Goal: Check status: Check status

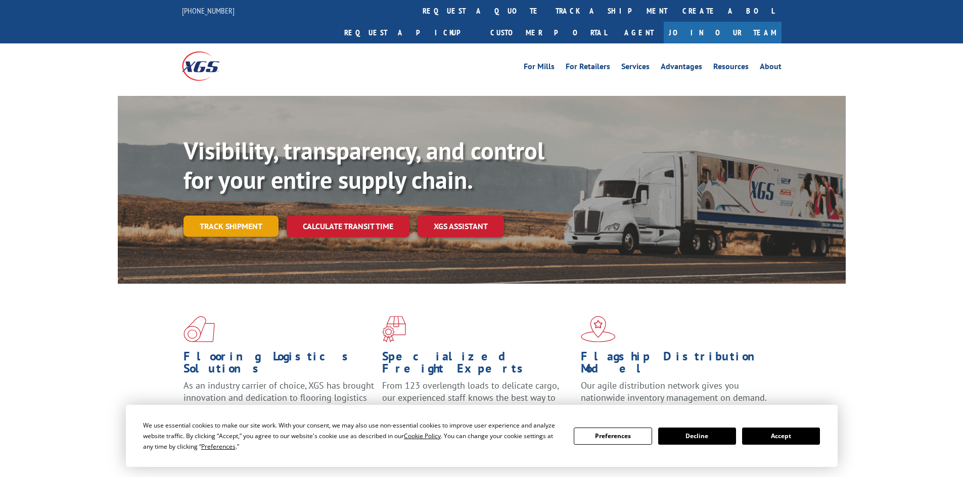
click at [232, 216] on link "Track shipment" at bounding box center [230, 226] width 95 height 21
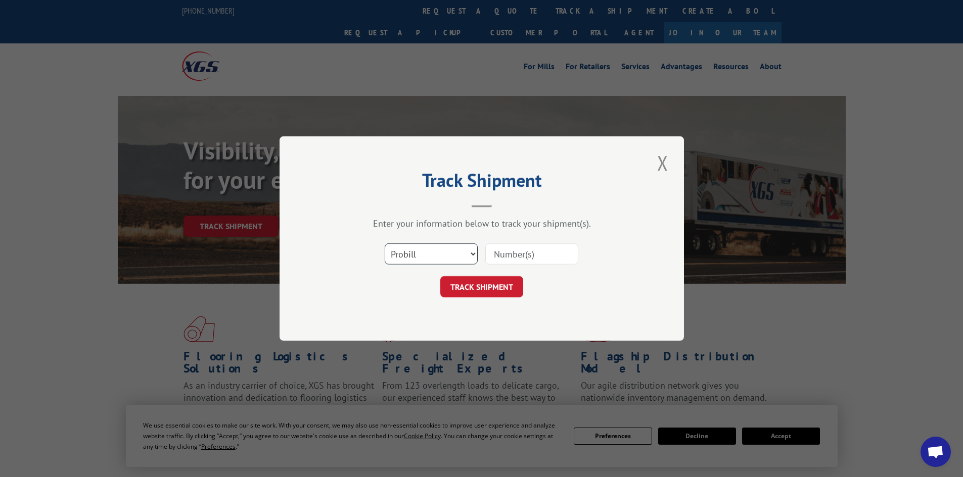
click at [462, 254] on select "Select category... Probill BOL PO" at bounding box center [431, 254] width 93 height 21
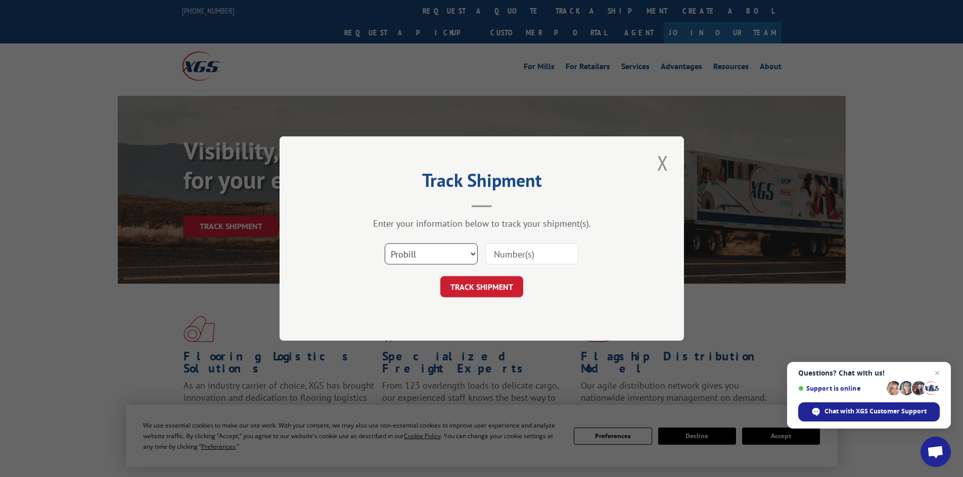
select select "bol"
click at [385, 244] on select "Select category... Probill BOL PO" at bounding box center [431, 254] width 93 height 21
paste input "590735680200"
type input "590735680200"
click at [469, 292] on button "TRACK SHIPMENT" at bounding box center [481, 286] width 83 height 21
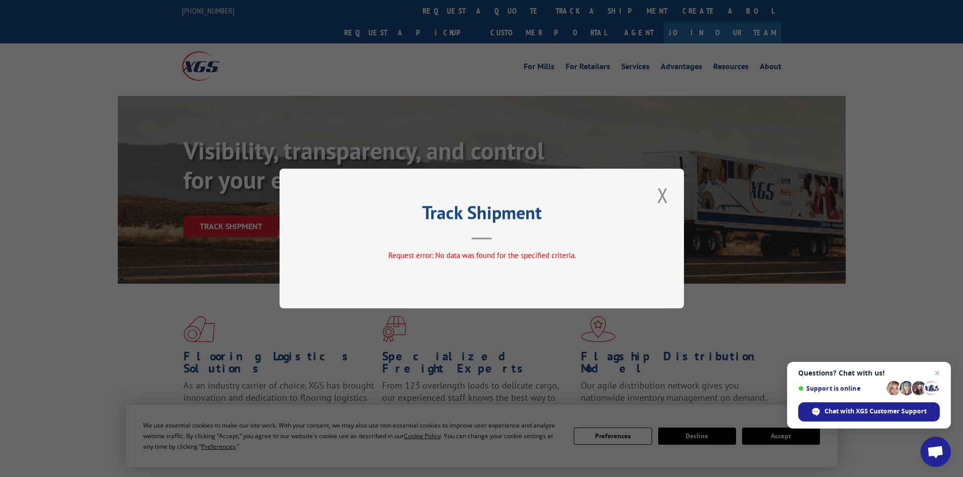
click at [664, 195] on button "Close modal" at bounding box center [662, 195] width 17 height 28
